Goal: Task Accomplishment & Management: Use online tool/utility

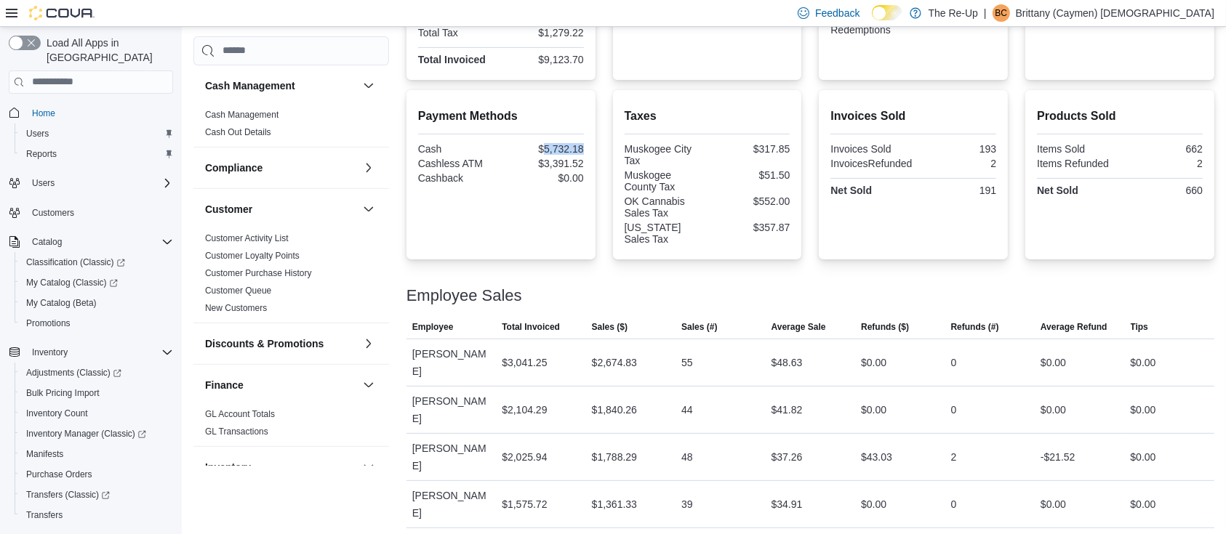
scroll to position [242, 0]
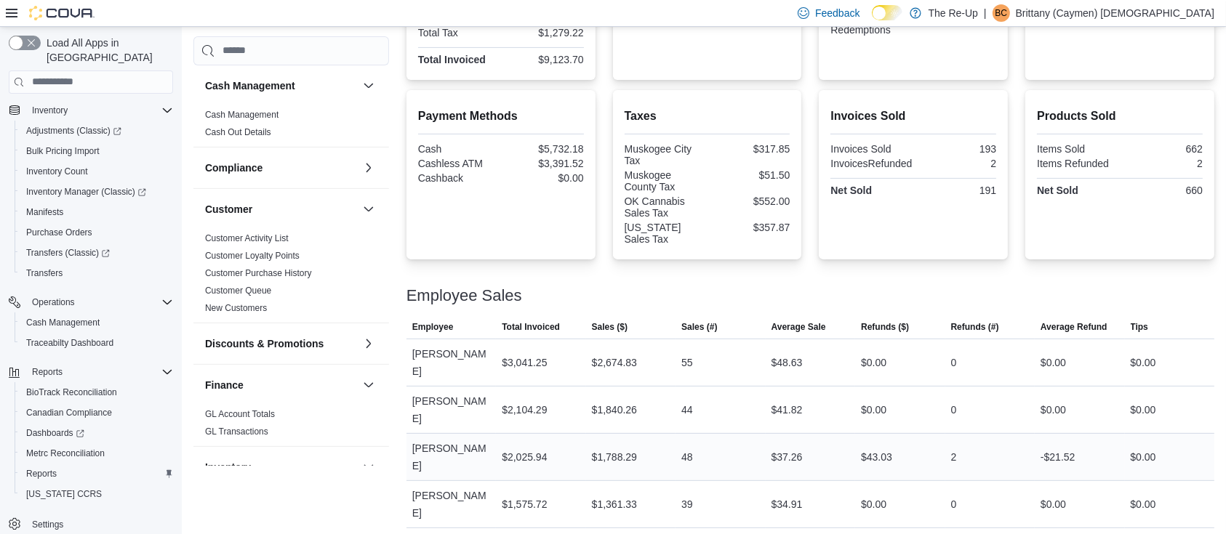
click at [680, 443] on div "48" at bounding box center [719, 457] width 89 height 29
click at [631, 229] on div "[US_STATE] Sales Tax" at bounding box center [665, 233] width 80 height 23
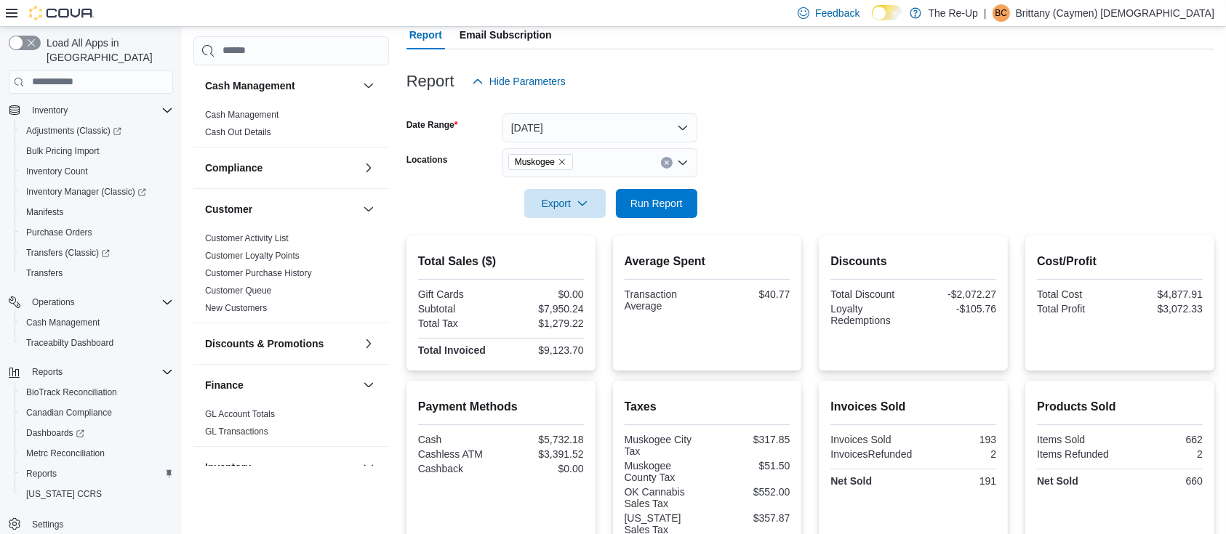
scroll to position [0, 0]
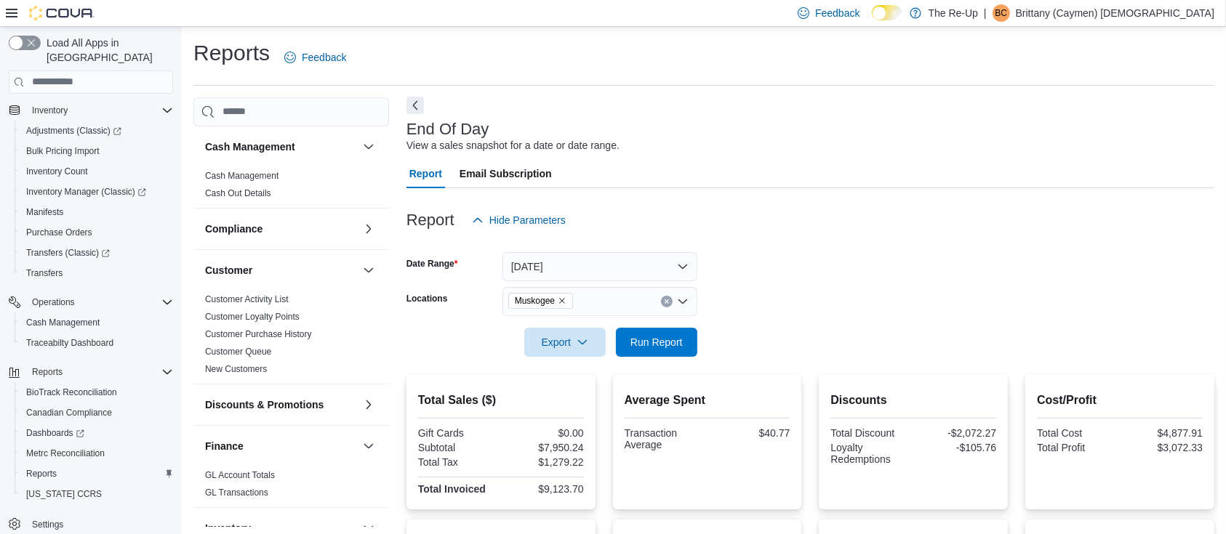
click at [419, 108] on button "Next" at bounding box center [414, 105] width 17 height 17
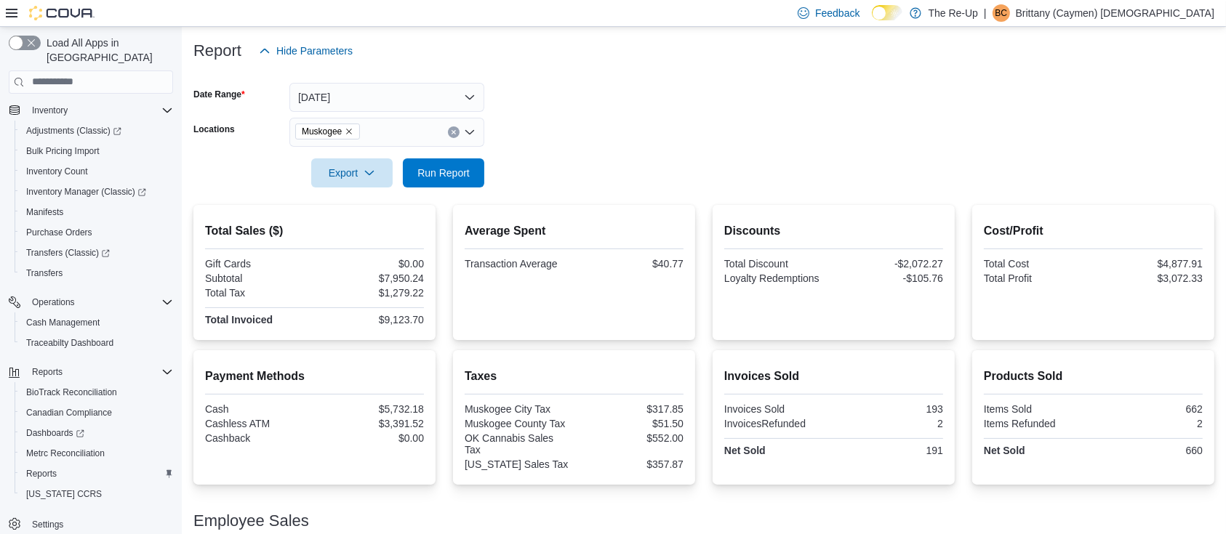
scroll to position [291, 0]
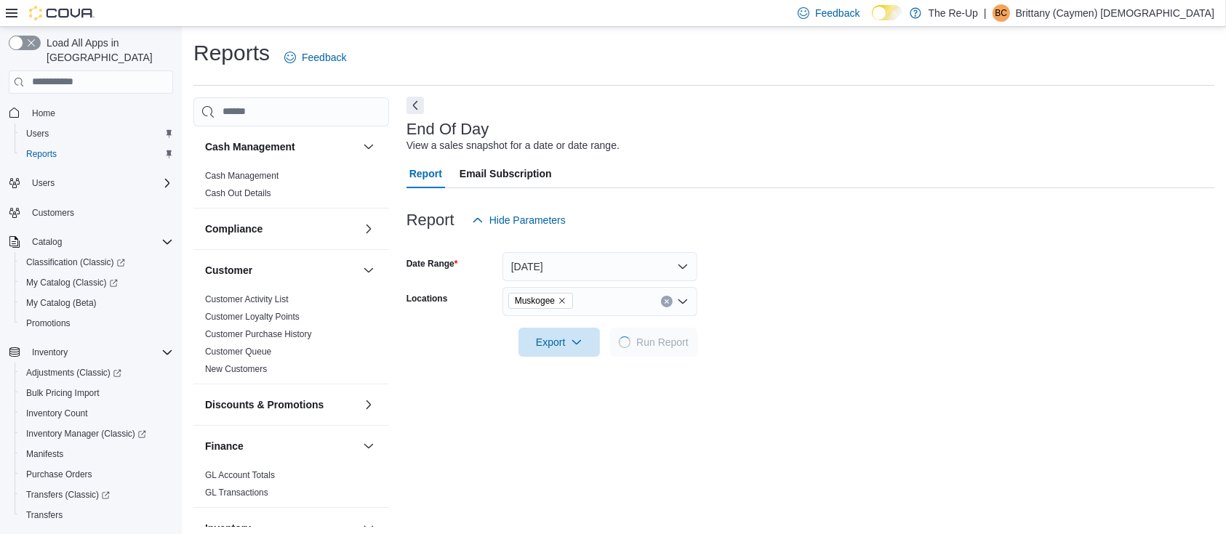
scroll to position [4, 0]
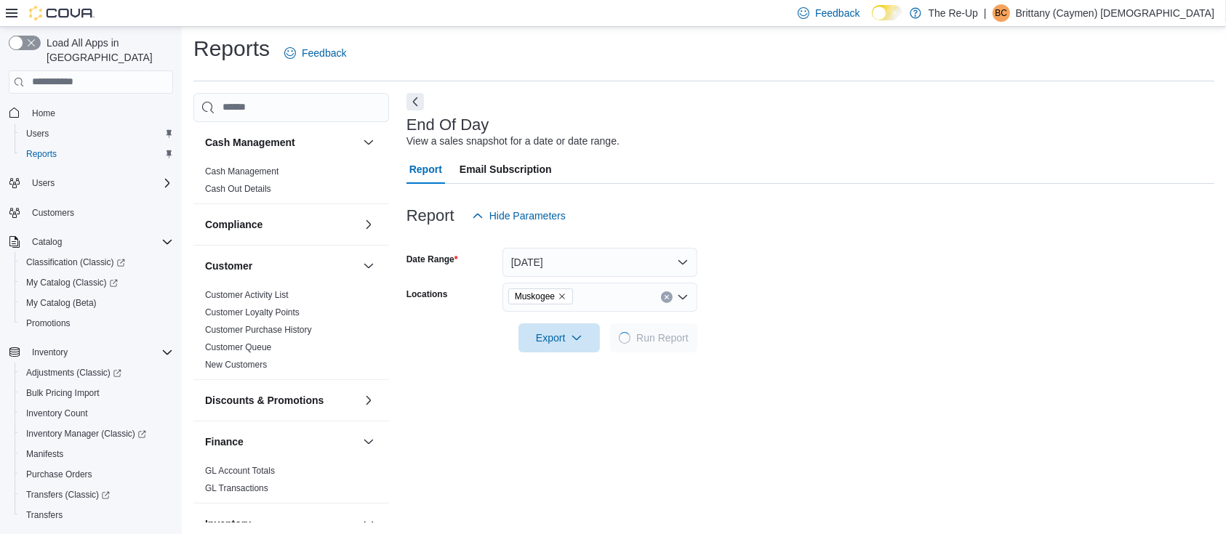
click at [419, 103] on button "Next" at bounding box center [414, 101] width 17 height 17
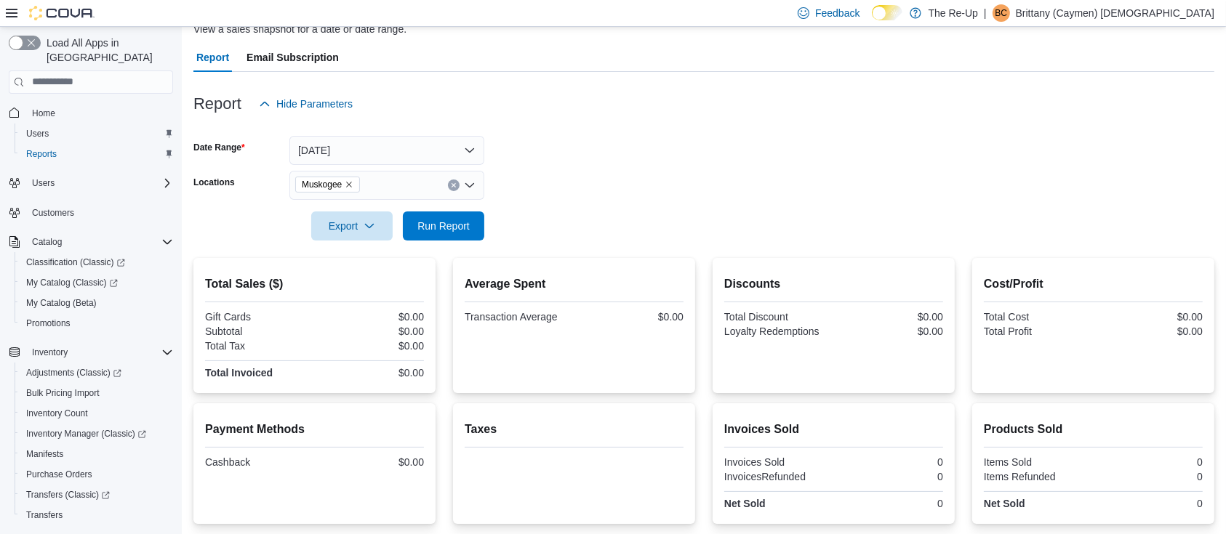
scroll to position [227, 0]
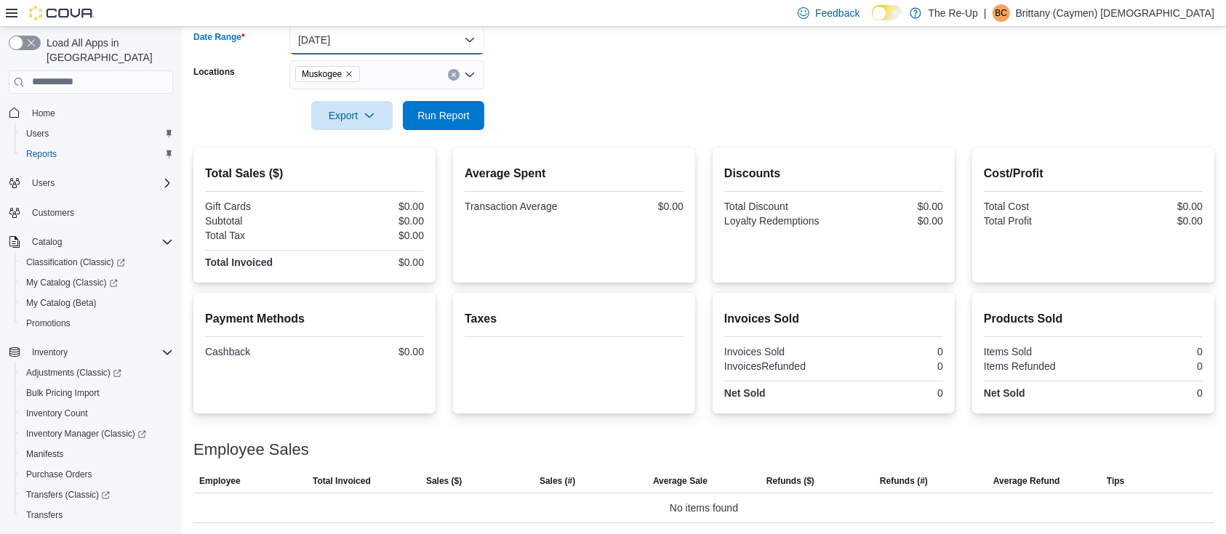
click at [350, 53] on button "[DATE]" at bounding box center [386, 39] width 195 height 29
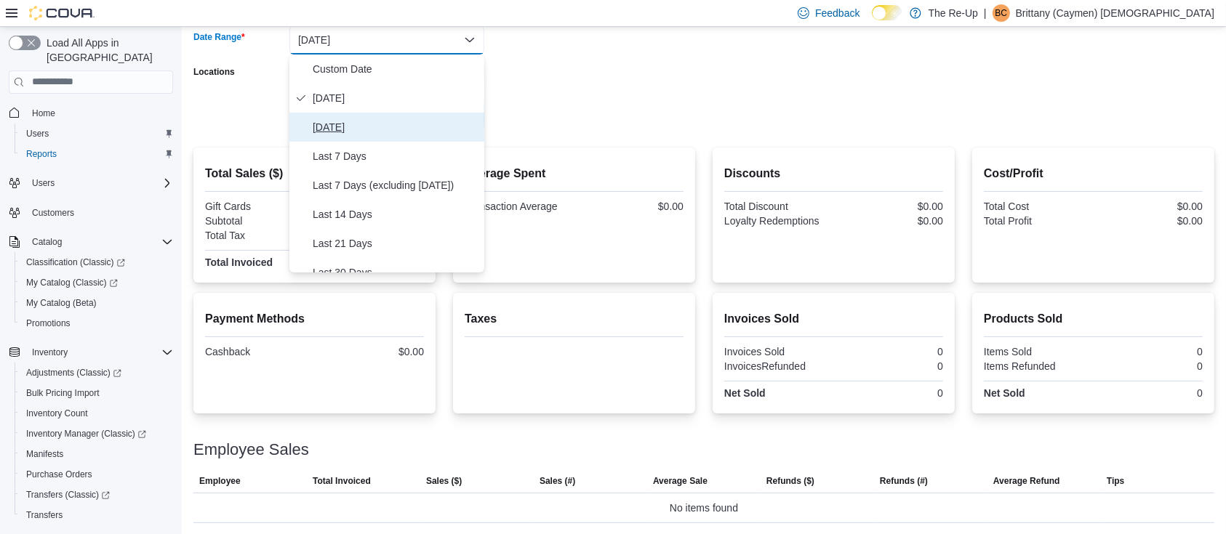
click at [337, 123] on span "[DATE]" at bounding box center [396, 127] width 166 height 17
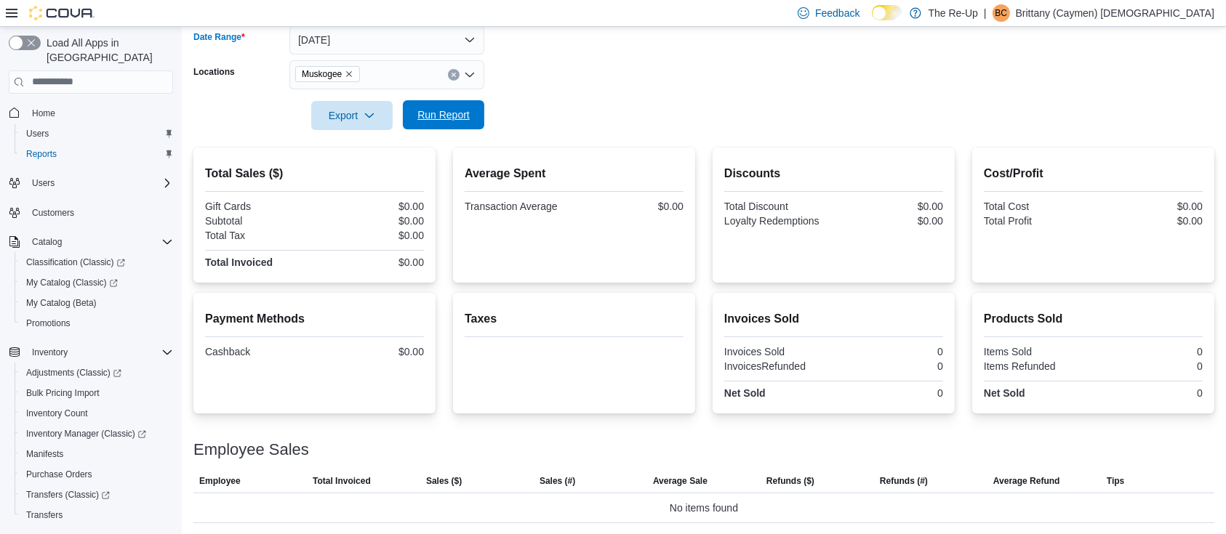
click at [465, 113] on span "Run Report" at bounding box center [443, 115] width 52 height 15
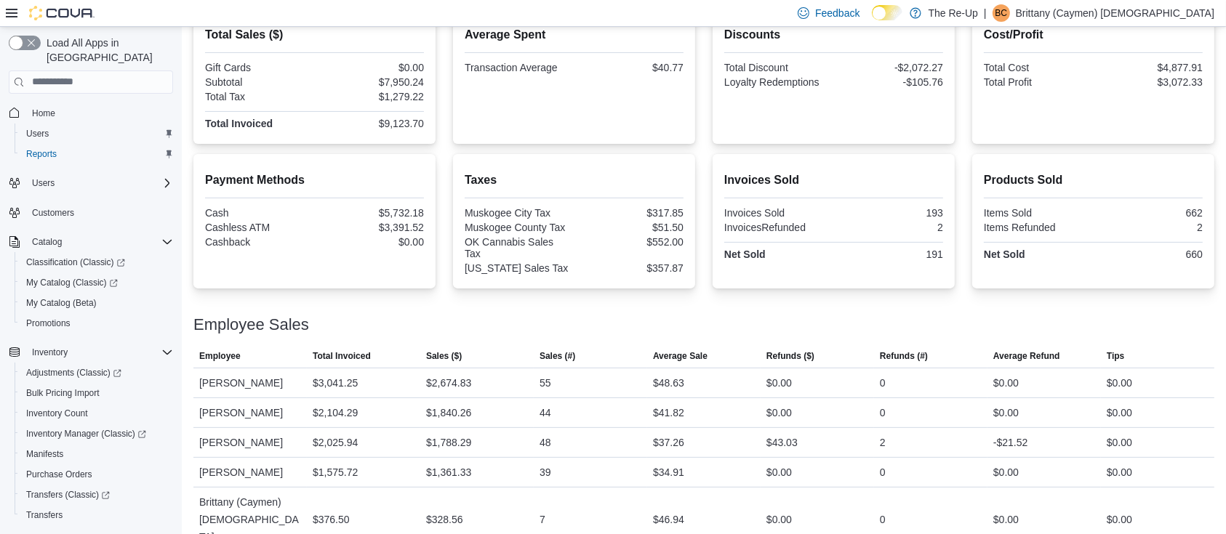
scroll to position [268, 0]
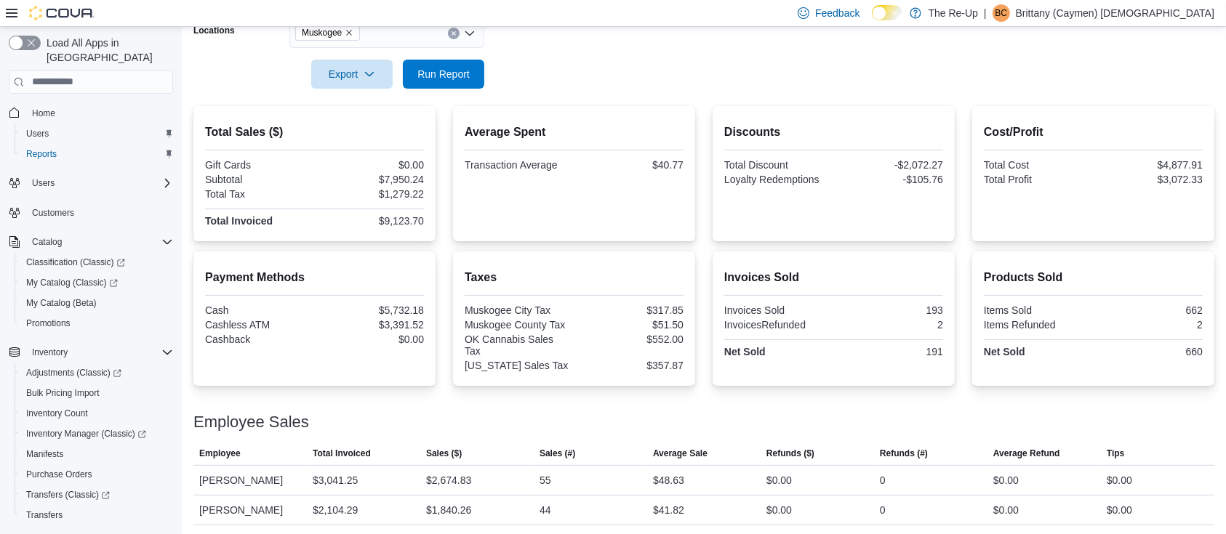
click at [582, 214] on div "Average Spent Transaction Average $40.77" at bounding box center [574, 174] width 219 height 112
click at [557, 131] on h2 "Average Spent" at bounding box center [574, 132] width 219 height 17
click at [555, 201] on div "Average Spent Transaction Average $40.77" at bounding box center [574, 174] width 219 height 112
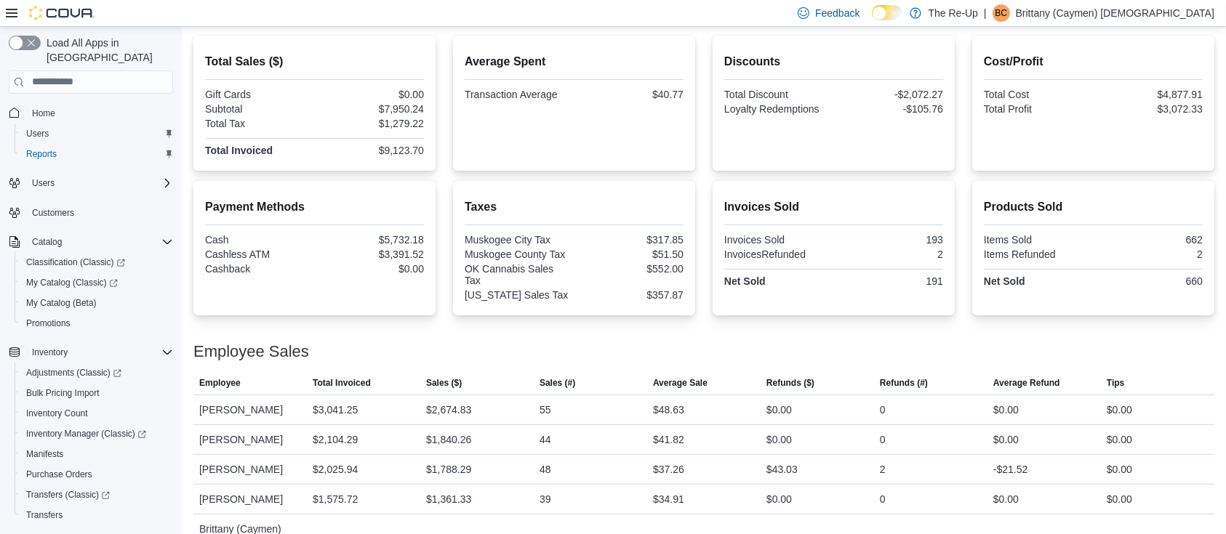
scroll to position [366, 0]
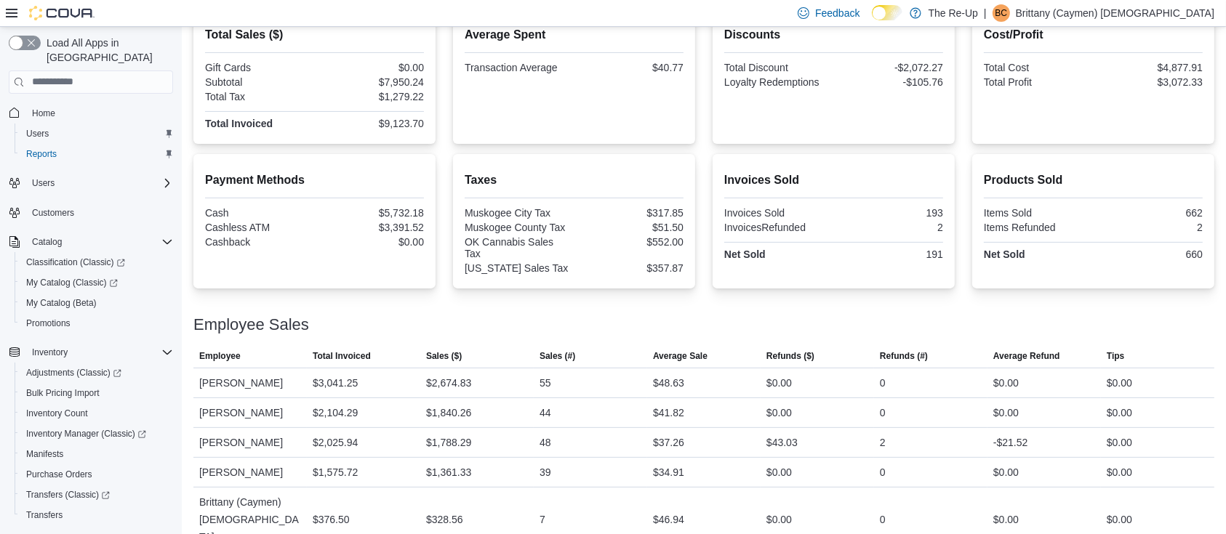
click at [614, 279] on div "Total Sales ($) Gift Cards $0.00 Subtotal $7,950.24 Total Tax $1,279.22 Total I…" at bounding box center [703, 281] width 1021 height 544
click at [694, 369] on div "$48.63" at bounding box center [703, 383] width 113 height 29
click at [601, 316] on div "Employee Sales" at bounding box center [703, 324] width 1021 height 17
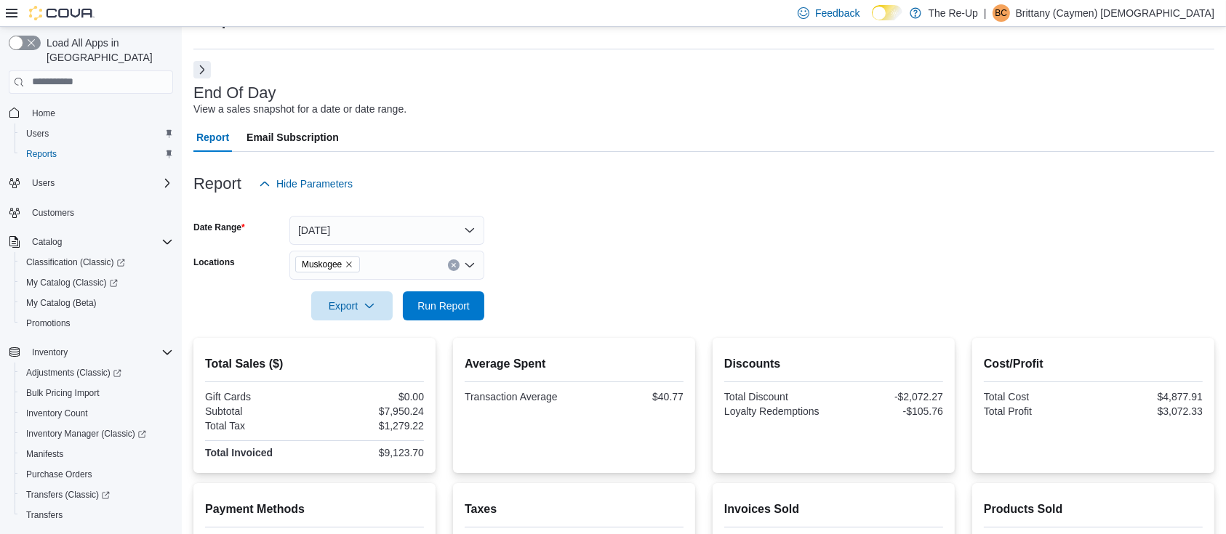
scroll to position [0, 0]
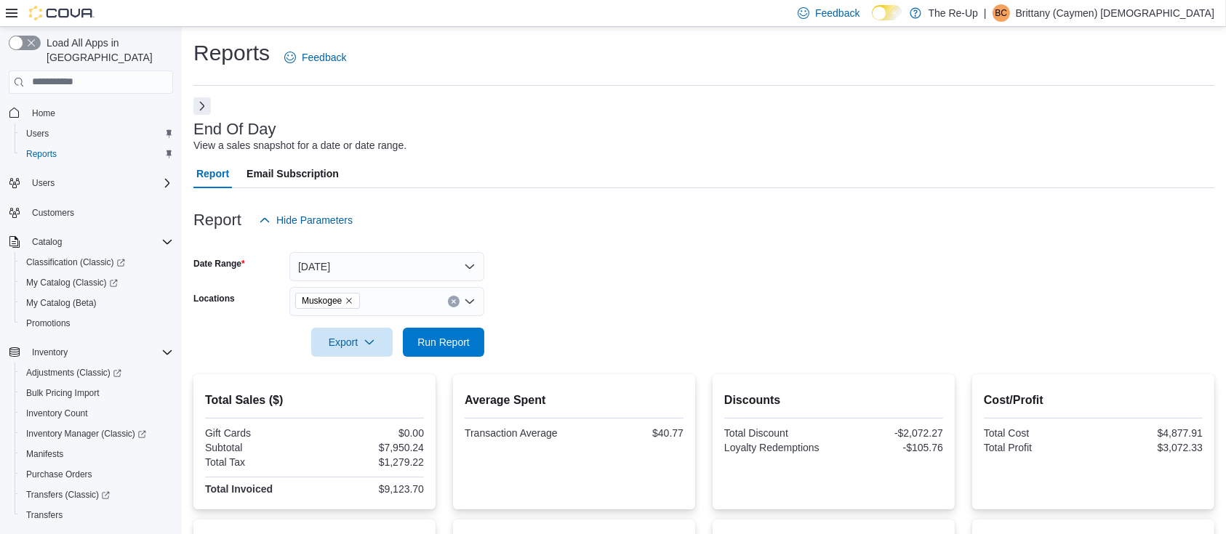
click at [349, 302] on icon "Remove Muskogee from selection in this group" at bounding box center [349, 301] width 9 height 9
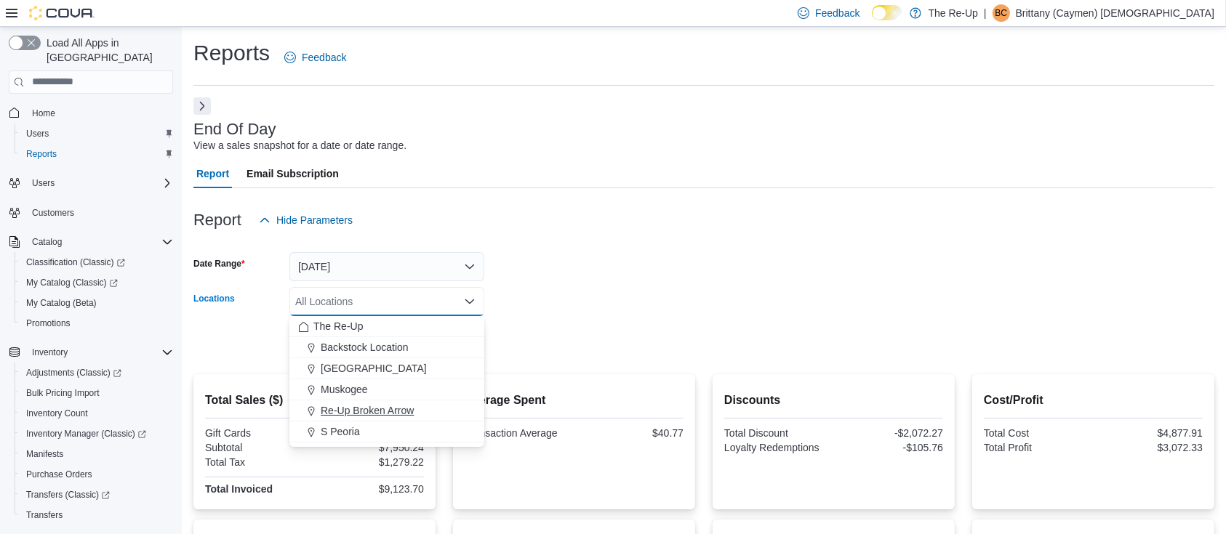
click at [350, 401] on button "Re-Up Broken Arrow" at bounding box center [386, 411] width 195 height 21
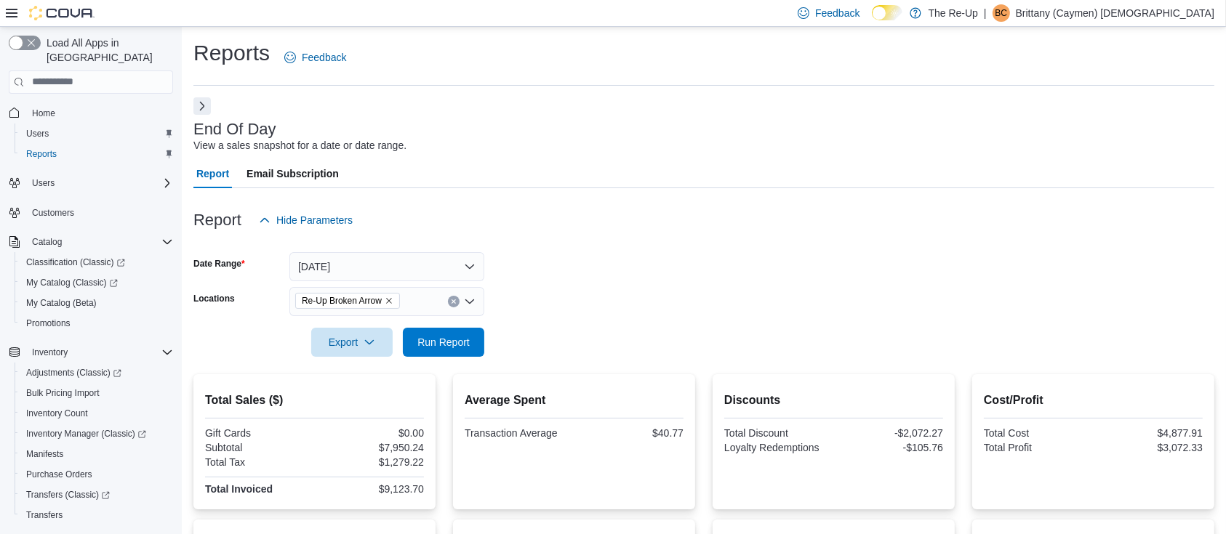
click at [658, 282] on form "Date Range [DATE] Locations Re-Up Broken Arrow Export Run Report" at bounding box center [703, 296] width 1021 height 122
click at [462, 334] on span "Run Report" at bounding box center [443, 341] width 64 height 29
click at [393, 305] on icon "Remove Re-Up Broken Arrow from selection in this group" at bounding box center [389, 301] width 9 height 9
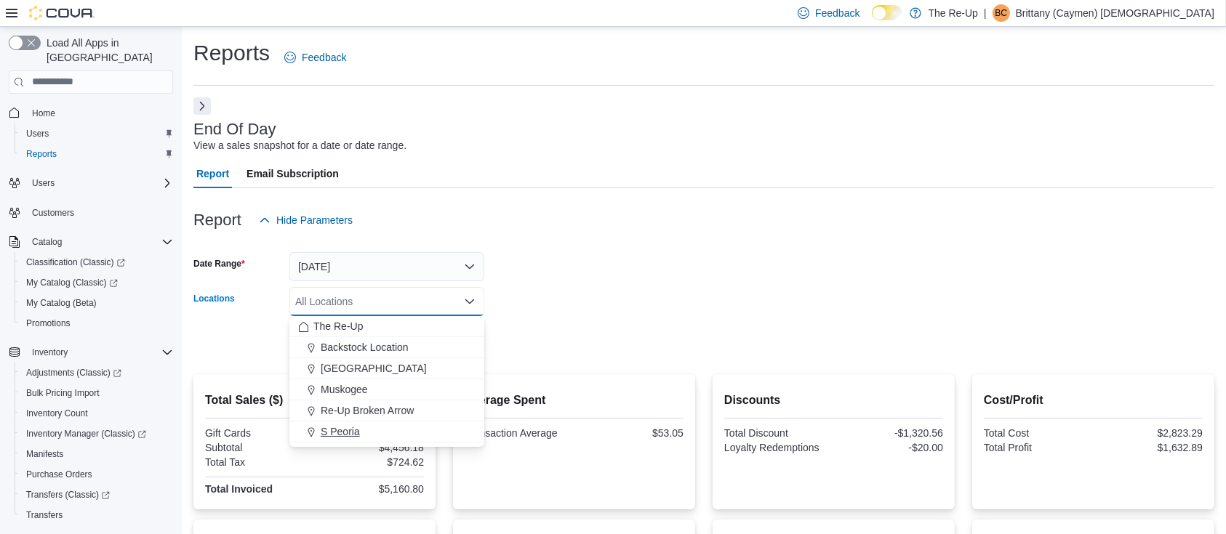
click at [361, 431] on div "S Peoria" at bounding box center [386, 432] width 177 height 15
click at [679, 294] on form "Date Range [DATE] Locations S [GEOGRAPHIC_DATA] Combo box. Selected. S Peoria. …" at bounding box center [703, 296] width 1021 height 122
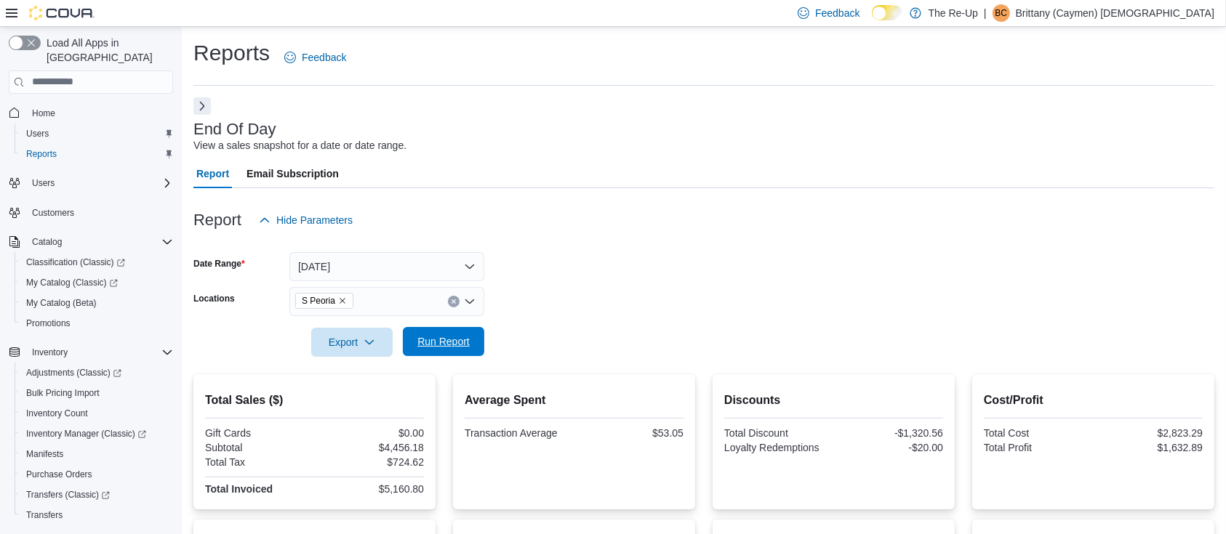
click at [459, 346] on span "Run Report" at bounding box center [443, 341] width 52 height 15
click at [342, 303] on icon "Remove S Peoria from selection in this group" at bounding box center [342, 301] width 9 height 9
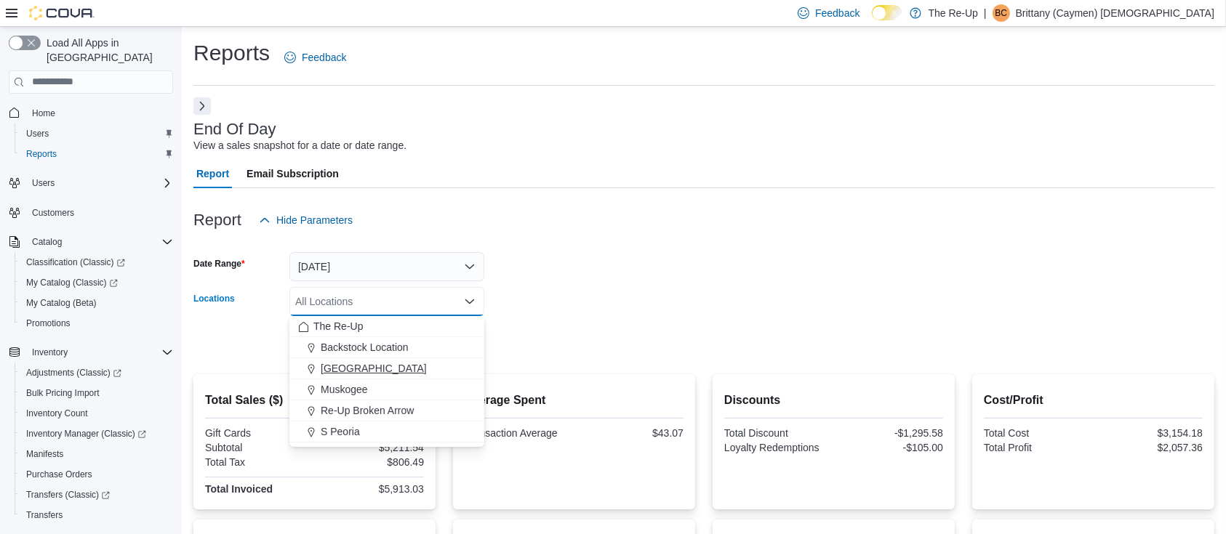
click at [351, 364] on span "Bartlesville" at bounding box center [374, 368] width 106 height 15
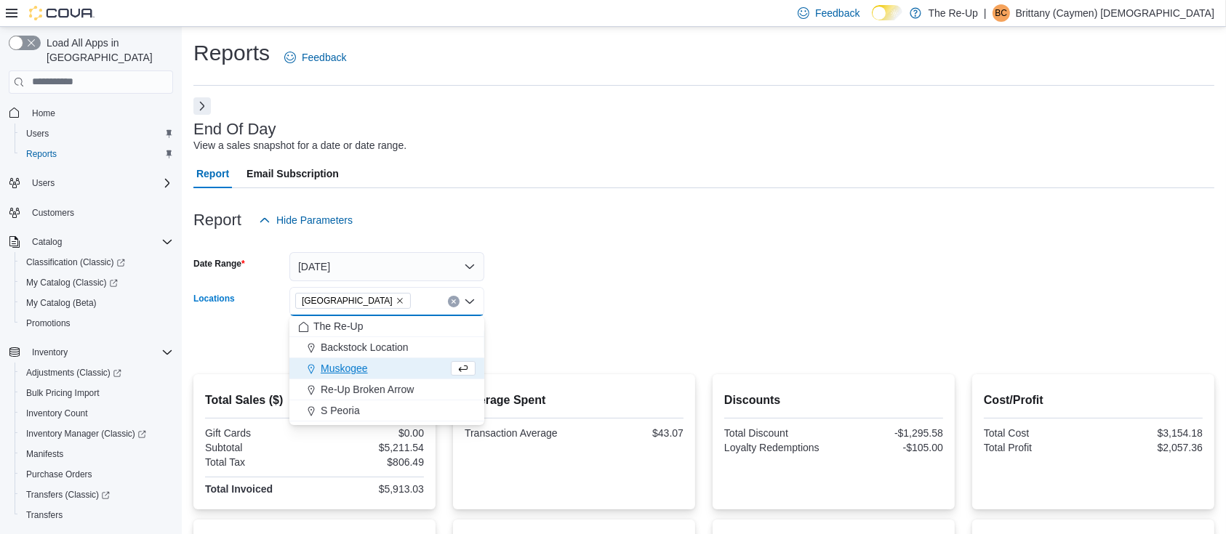
click at [571, 259] on form "Date Range Yesterday Locations Bartlesville Combo box. Selected. Bartlesville. …" at bounding box center [703, 296] width 1021 height 122
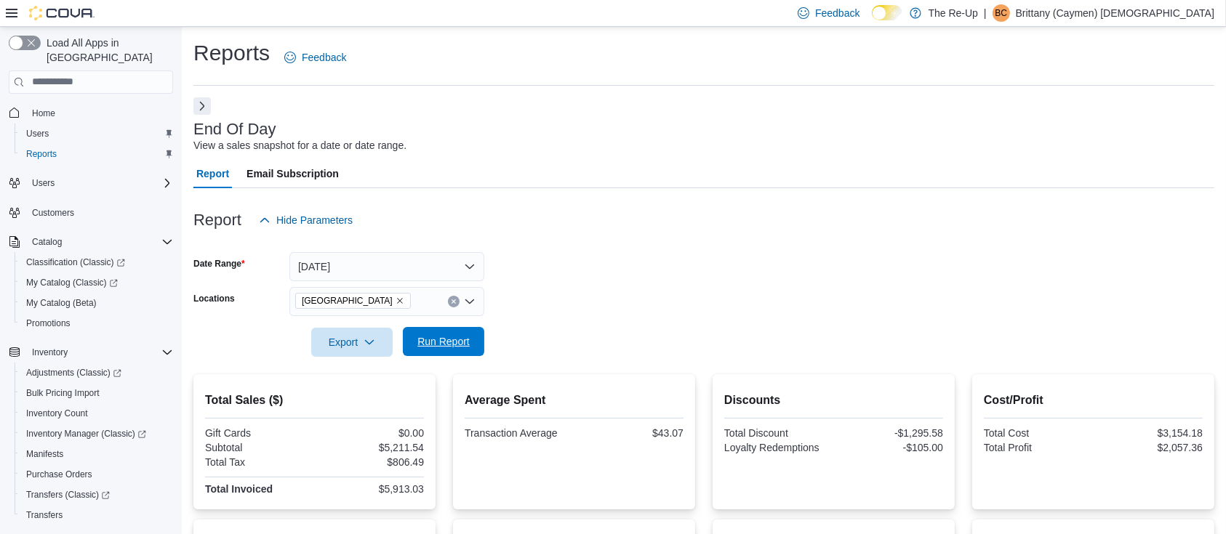
click at [471, 329] on span "Run Report" at bounding box center [443, 341] width 64 height 29
click at [396, 302] on icon "Remove Bartlesville from selection in this group" at bounding box center [400, 301] width 9 height 9
click at [638, 225] on div "Report Hide Parameters" at bounding box center [703, 220] width 1021 height 29
click at [518, 206] on div "Report Hide Parameters" at bounding box center [703, 220] width 1021 height 29
click at [538, 259] on form "Date Range Yesterday Locations All Locations Export Run Report" at bounding box center [703, 296] width 1021 height 122
